Goal: Navigation & Orientation: Find specific page/section

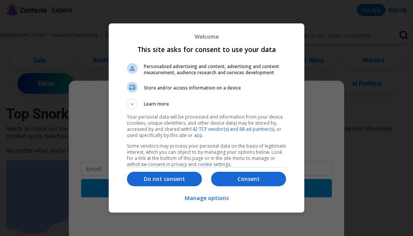
click at [164, 181] on p "Do not consent" at bounding box center [164, 179] width 75 height 8
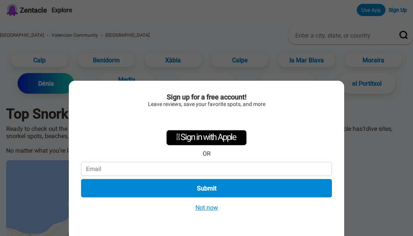
click at [205, 211] on button "Not now" at bounding box center [206, 207] width 27 height 8
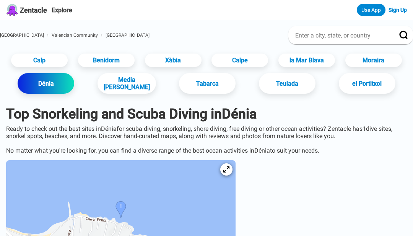
click at [367, 67] on link "Moraira" at bounding box center [373, 60] width 57 height 13
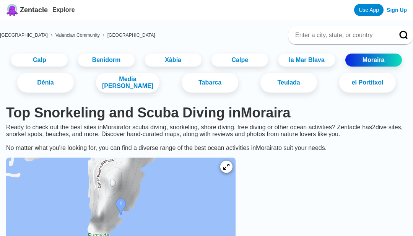
click at [337, 39] on input at bounding box center [341, 35] width 94 height 8
click at [287, 80] on link "Teulada" at bounding box center [288, 83] width 57 height 20
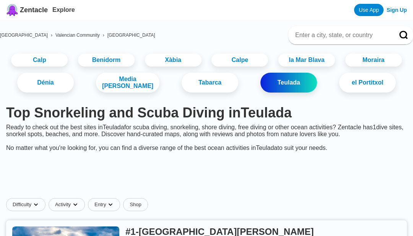
click at [166, 62] on link "Xàbia" at bounding box center [173, 60] width 57 height 13
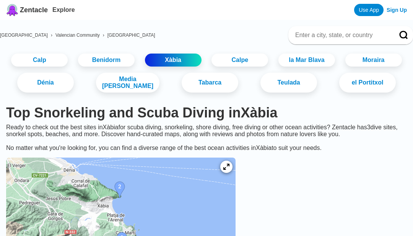
scroll to position [39, 0]
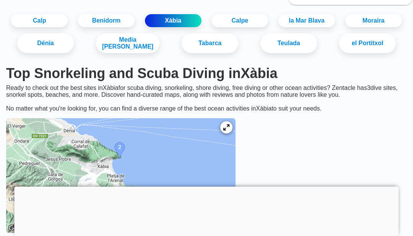
click at [40, 24] on link "Calp" at bounding box center [39, 20] width 57 height 13
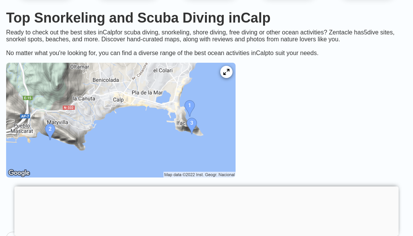
scroll to position [95, 0]
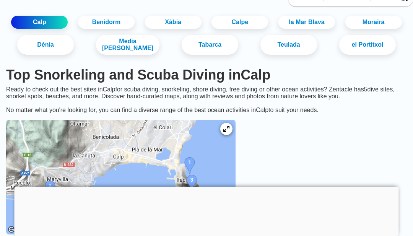
click at [228, 126] on icon at bounding box center [226, 129] width 6 height 6
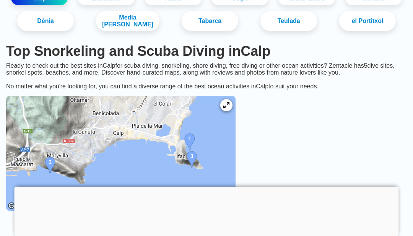
scroll to position [62, 0]
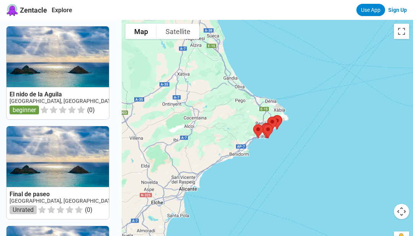
scroll to position [75, 0]
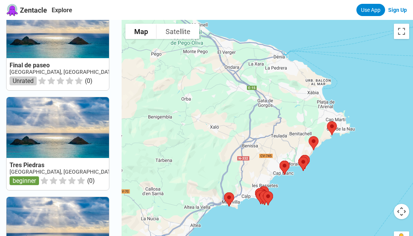
scroll to position [727, 0]
